Goal: Task Accomplishment & Management: Manage account settings

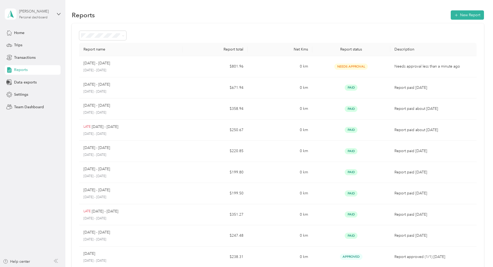
click at [29, 15] on div "[PERSON_NAME] Personal dashboard" at bounding box center [35, 14] width 33 height 11
click at [30, 45] on div "Team dashboard" at bounding box center [107, 43] width 196 height 9
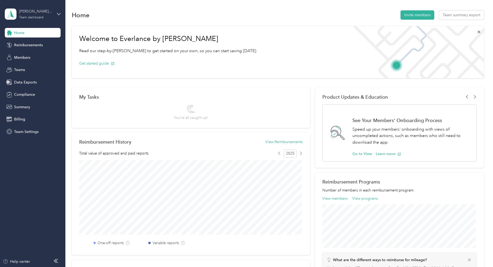
click at [38, 11] on div "[PERSON_NAME] & Associates" at bounding box center [35, 12] width 33 height 6
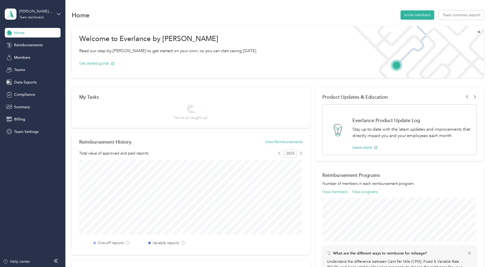
click at [15, 68] on div "Log out" at bounding box center [19, 67] width 20 height 6
